Goal: Find specific page/section: Find specific page/section

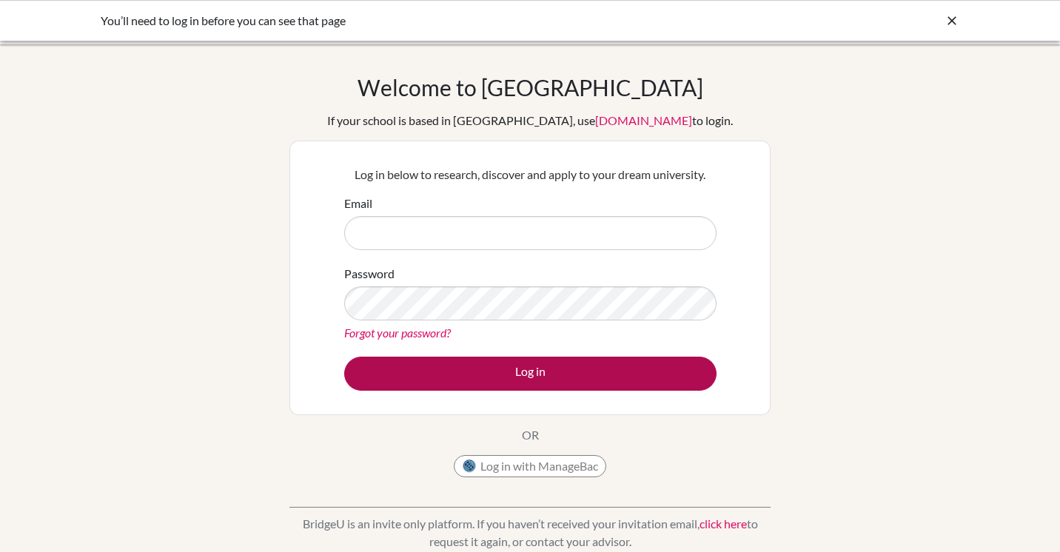
type input "[PERSON_NAME][EMAIL_ADDRESS][PERSON_NAME][DOMAIN_NAME]"
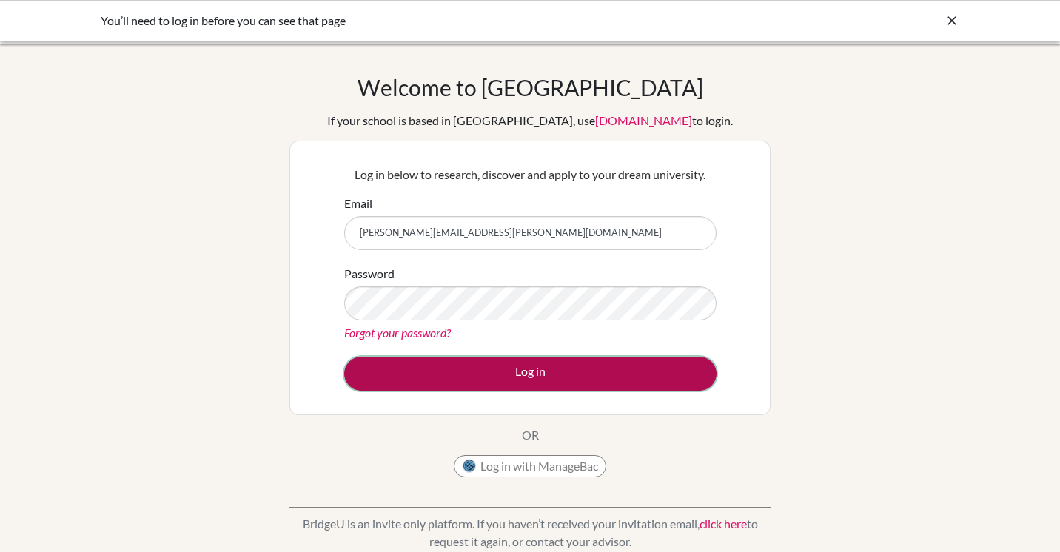
click at [503, 372] on button "Log in" at bounding box center [530, 374] width 372 height 34
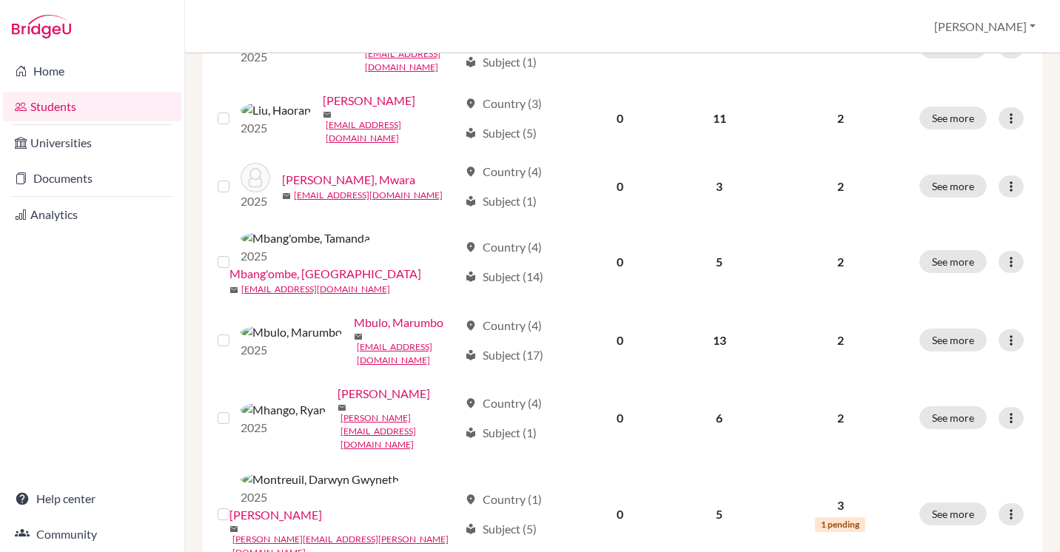
scroll to position [1141, 0]
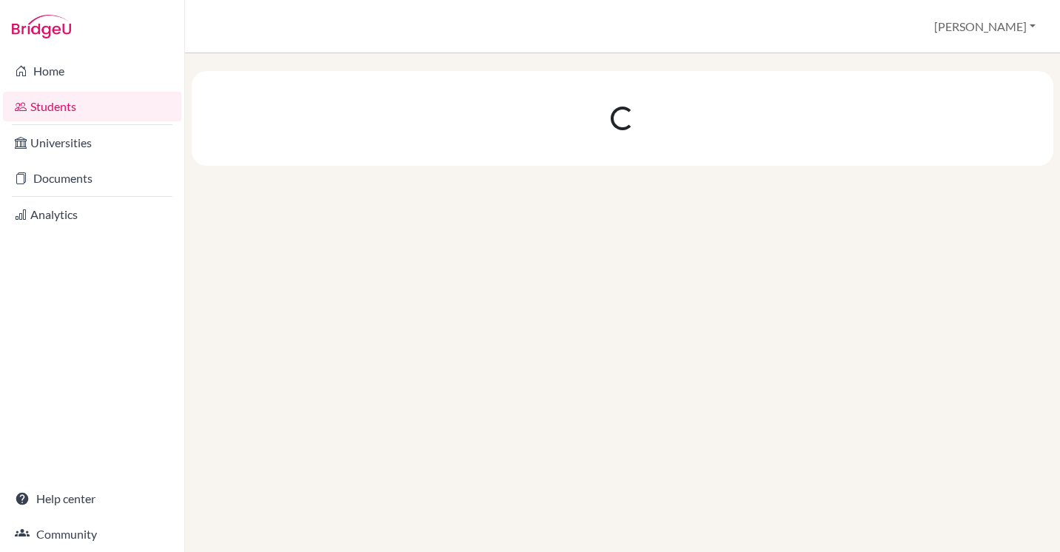
scroll to position [0, 0]
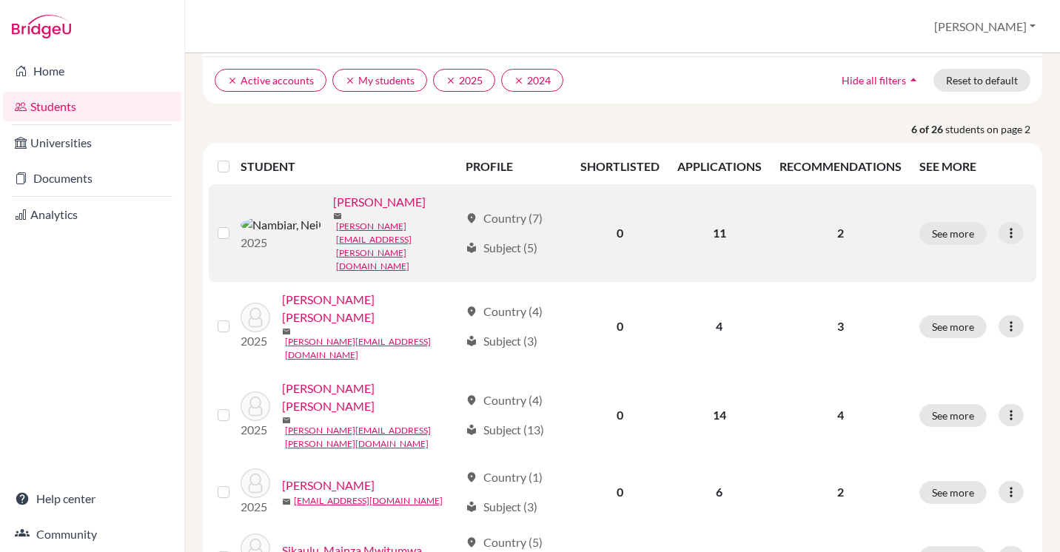
scroll to position [229, 0]
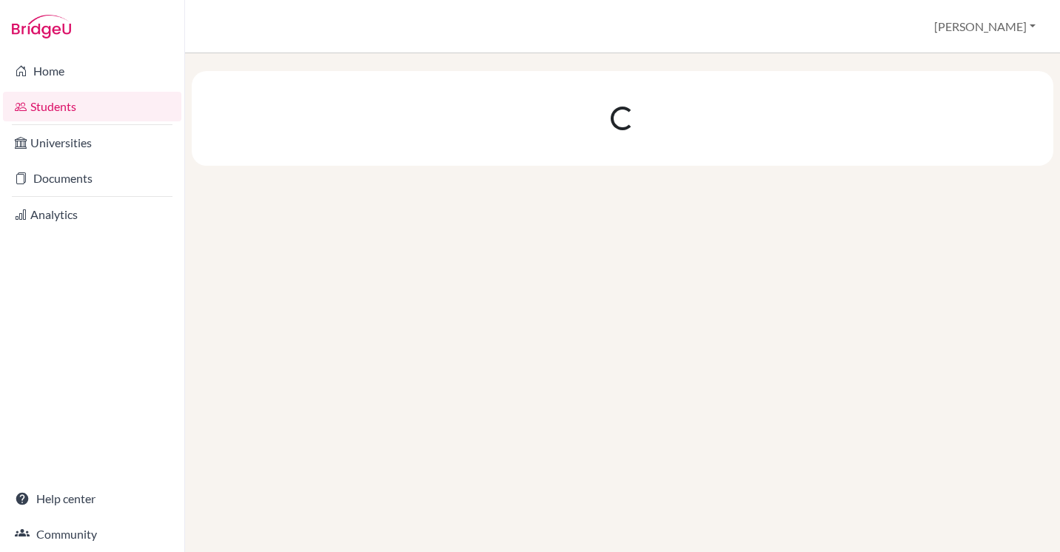
scroll to position [0, 0]
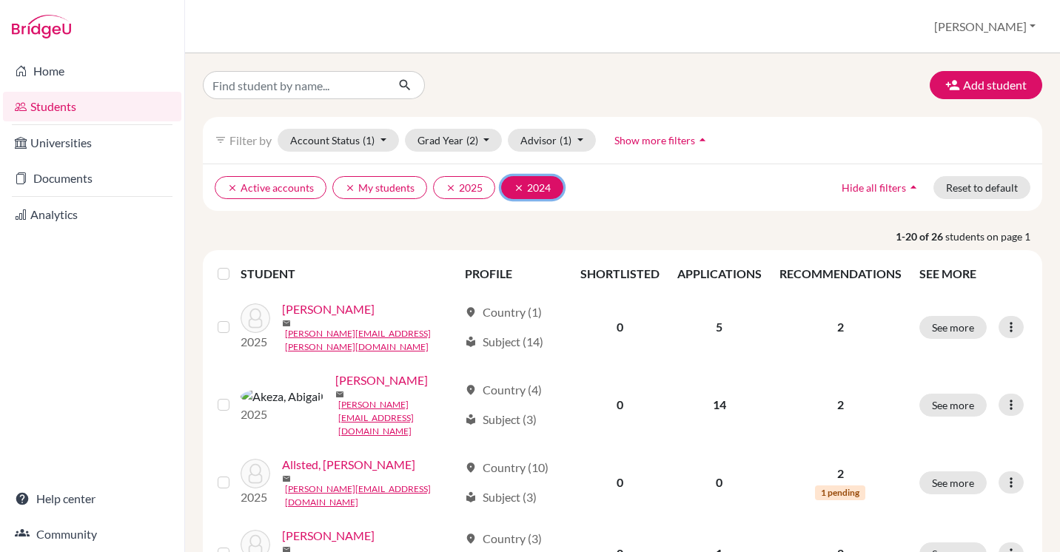
click at [516, 187] on icon "clear" at bounding box center [518, 188] width 10 height 10
click at [488, 141] on button "Grad Year (1)" at bounding box center [454, 140] width 98 height 23
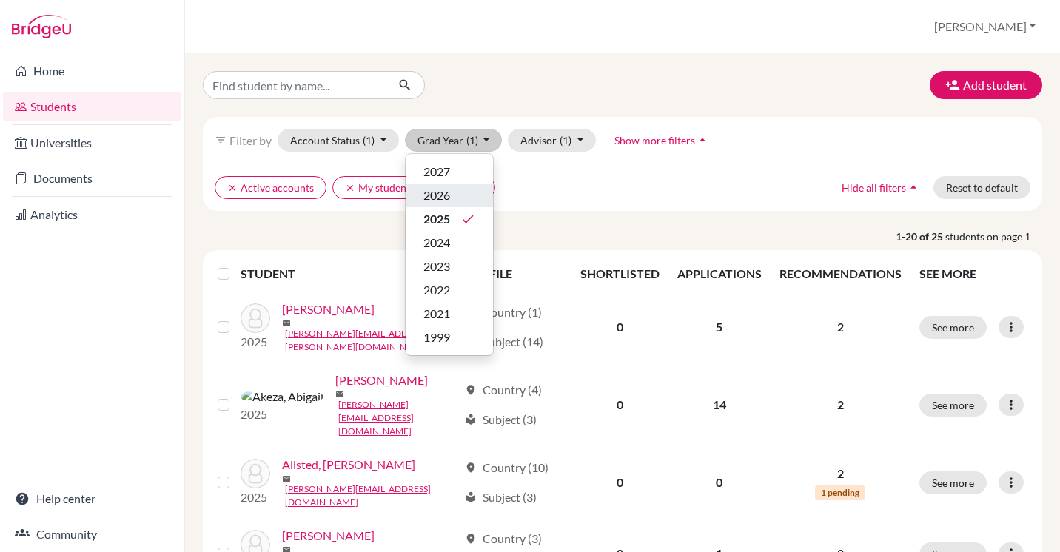
click at [444, 206] on button "2026" at bounding box center [448, 195] width 87 height 24
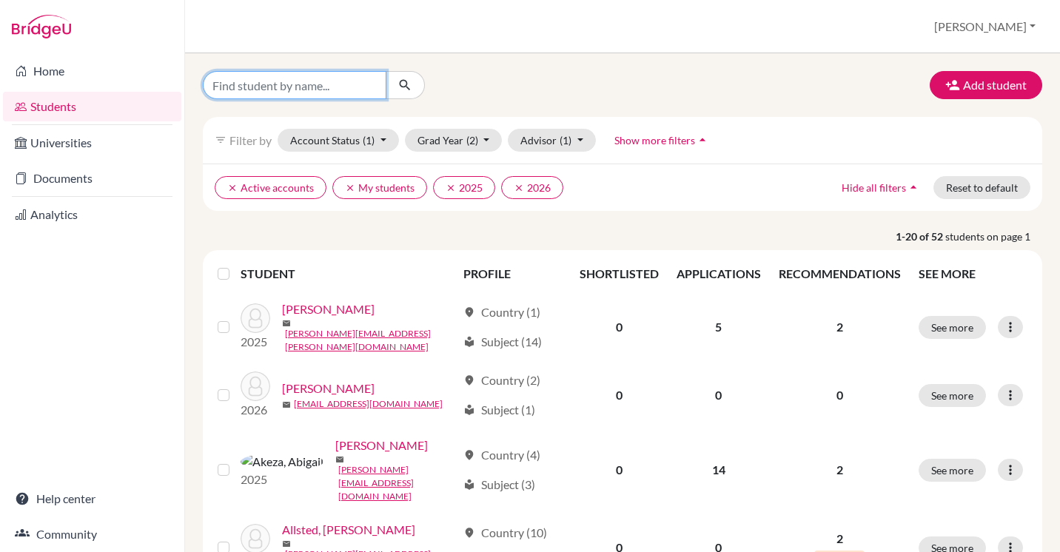
click at [294, 87] on input "Find student by name..." at bounding box center [294, 85] width 183 height 28
type input "test"
click button "submit" at bounding box center [404, 85] width 39 height 28
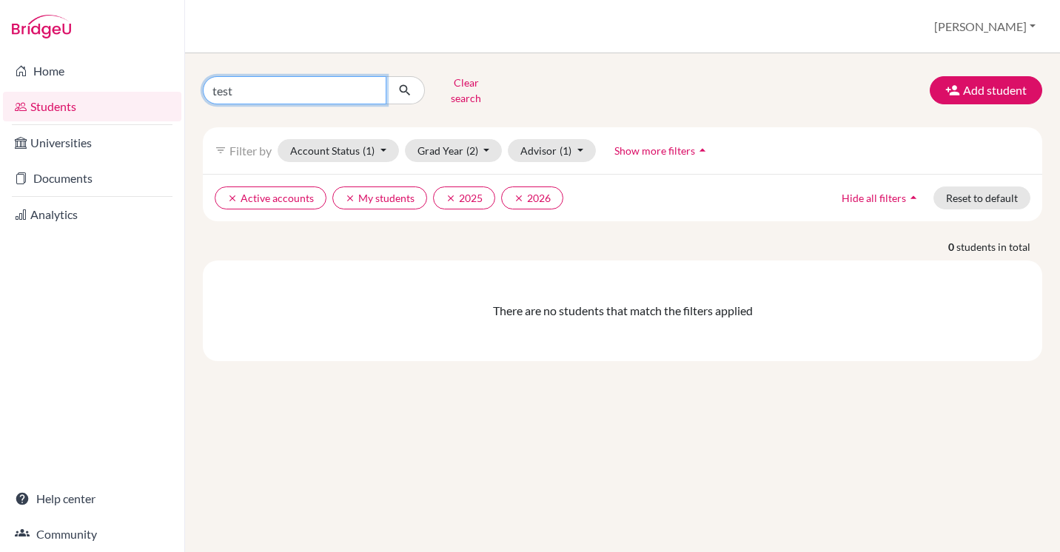
click at [264, 89] on input "test" at bounding box center [294, 90] width 183 height 28
type input "a"
type input "sample"
click button "submit" at bounding box center [404, 90] width 39 height 28
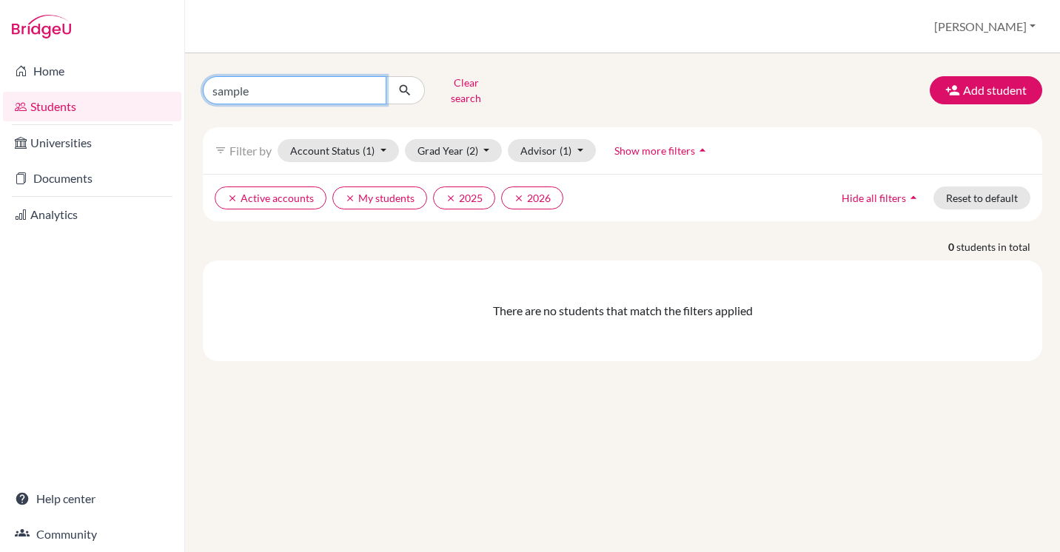
click at [265, 86] on input "sample" at bounding box center [294, 90] width 183 height 28
type input "student"
click button "submit" at bounding box center [404, 90] width 39 height 28
click at [441, 89] on button "Clear search" at bounding box center [466, 90] width 82 height 38
